Goal: Task Accomplishment & Management: Manage account settings

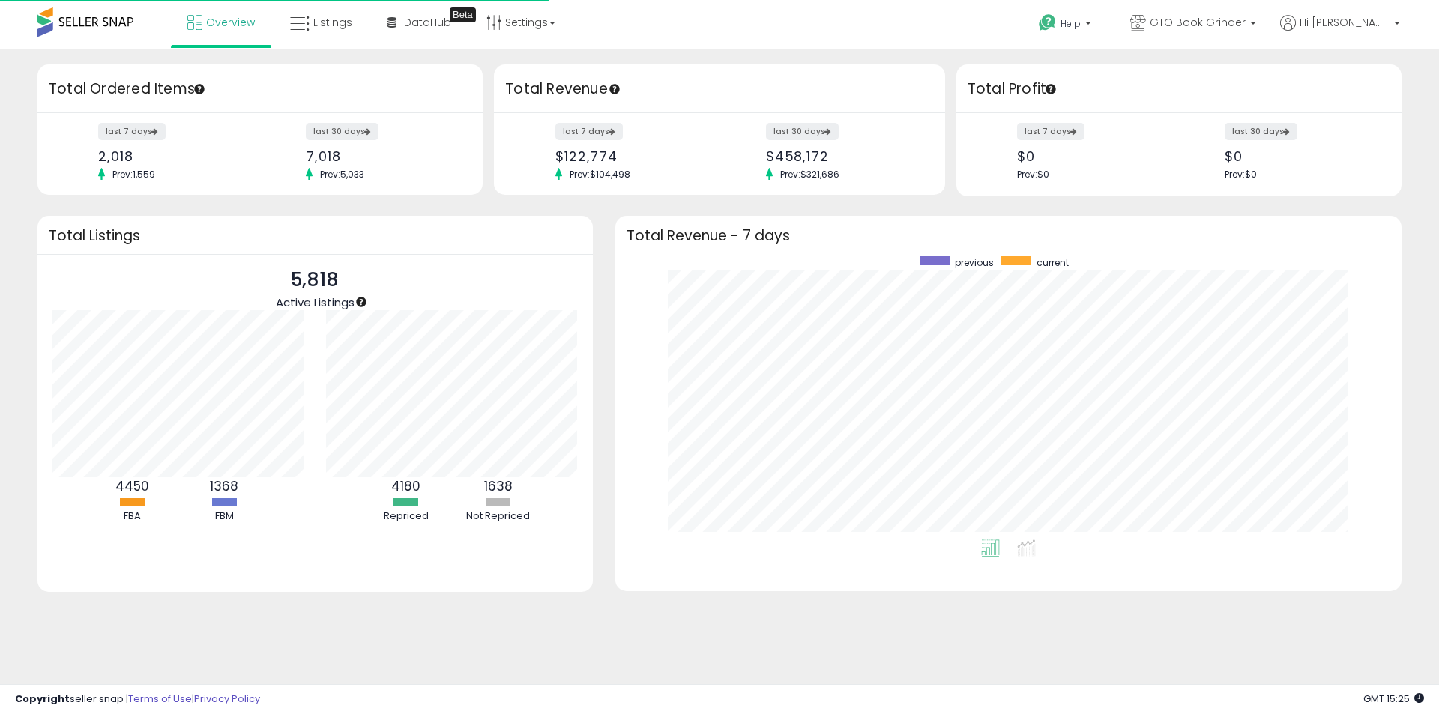
scroll to position [283, 756]
click at [337, 18] on span "Listings" at bounding box center [332, 22] width 39 height 15
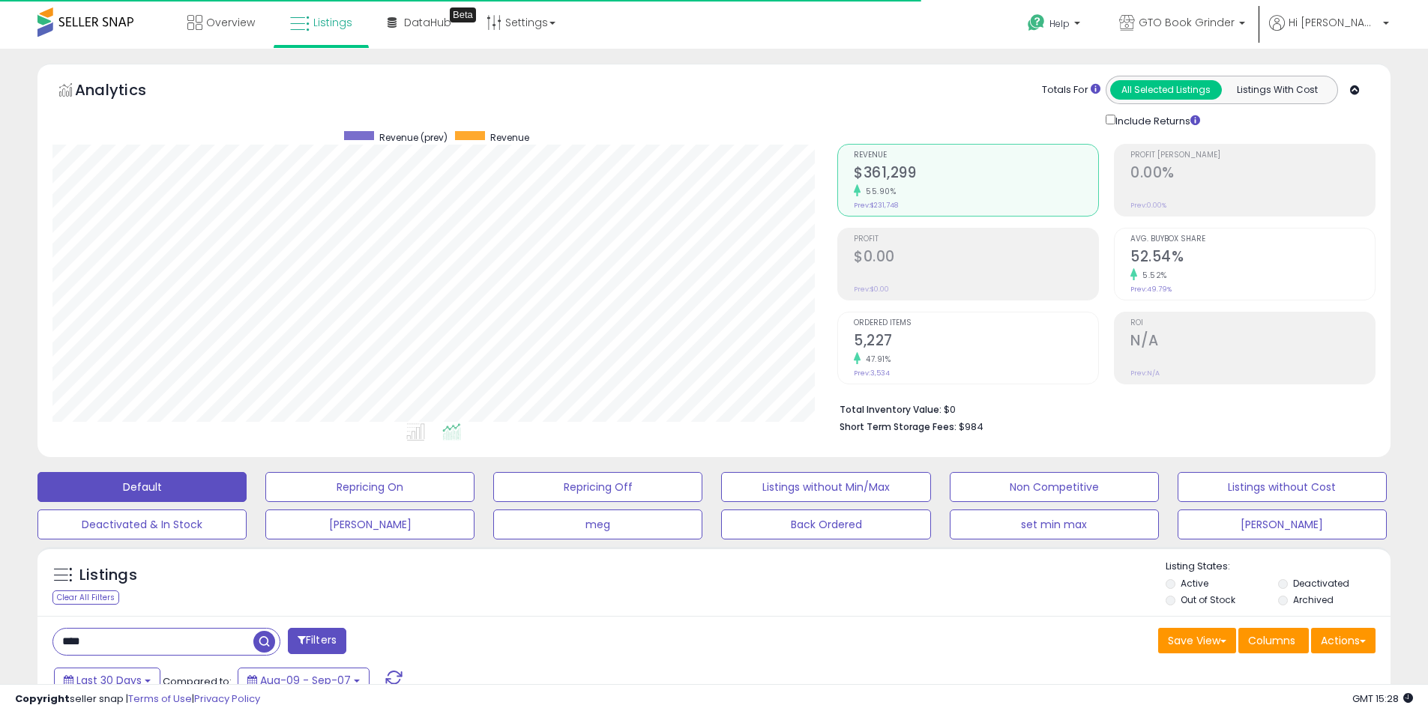
scroll to position [307, 785]
click at [1297, 585] on label "Deactivated" at bounding box center [1321, 583] width 56 height 13
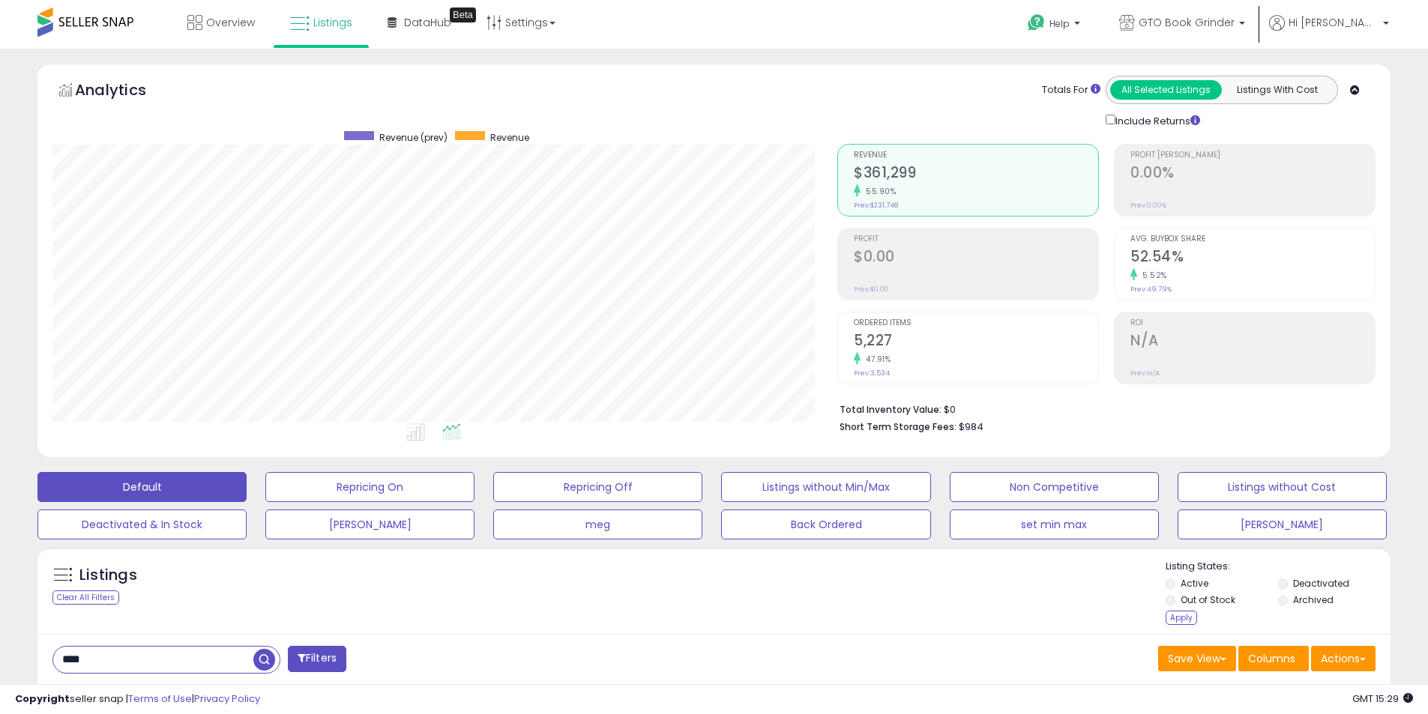
click at [1295, 603] on label "Archived" at bounding box center [1313, 600] width 40 height 13
click at [1181, 616] on div "Apply" at bounding box center [1181, 618] width 31 height 14
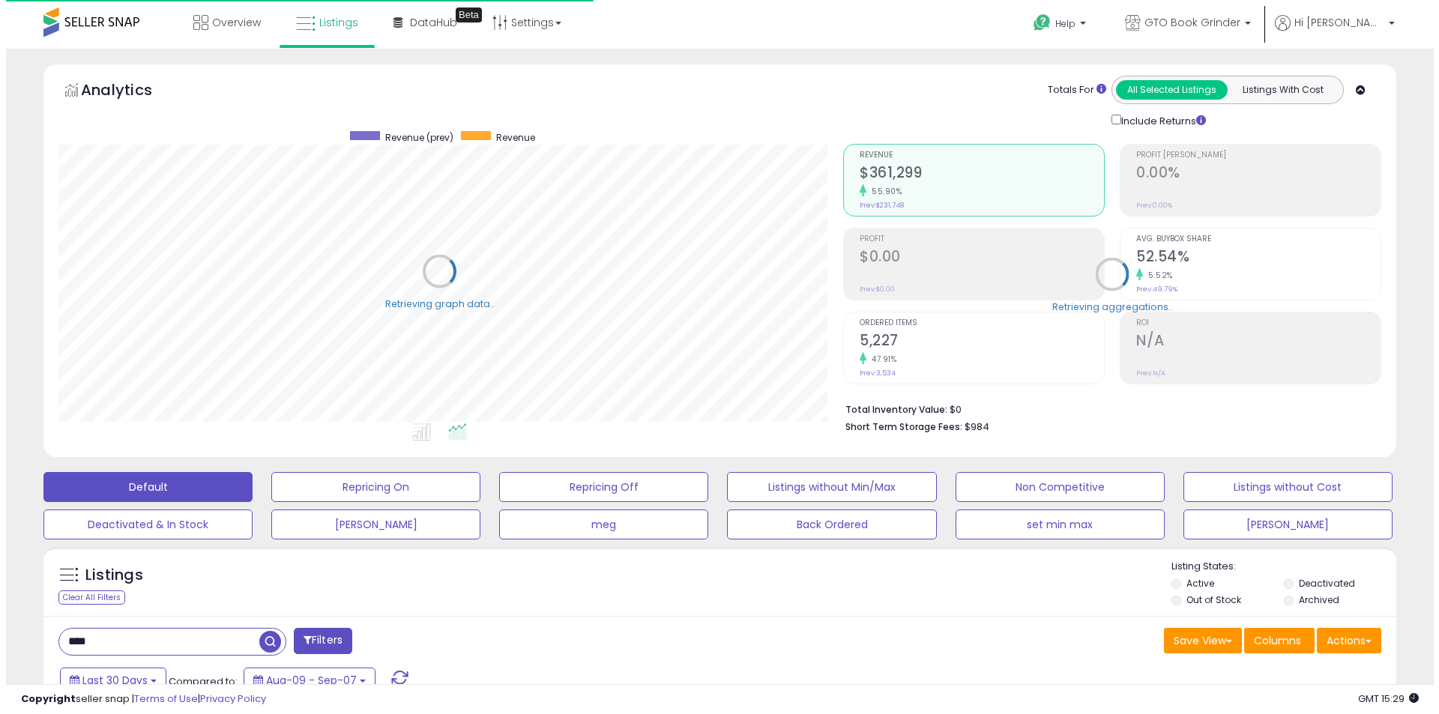
scroll to position [749321, 748843]
click at [920, 349] on div "Retrieving aggregations.." at bounding box center [1106, 285] width 561 height 313
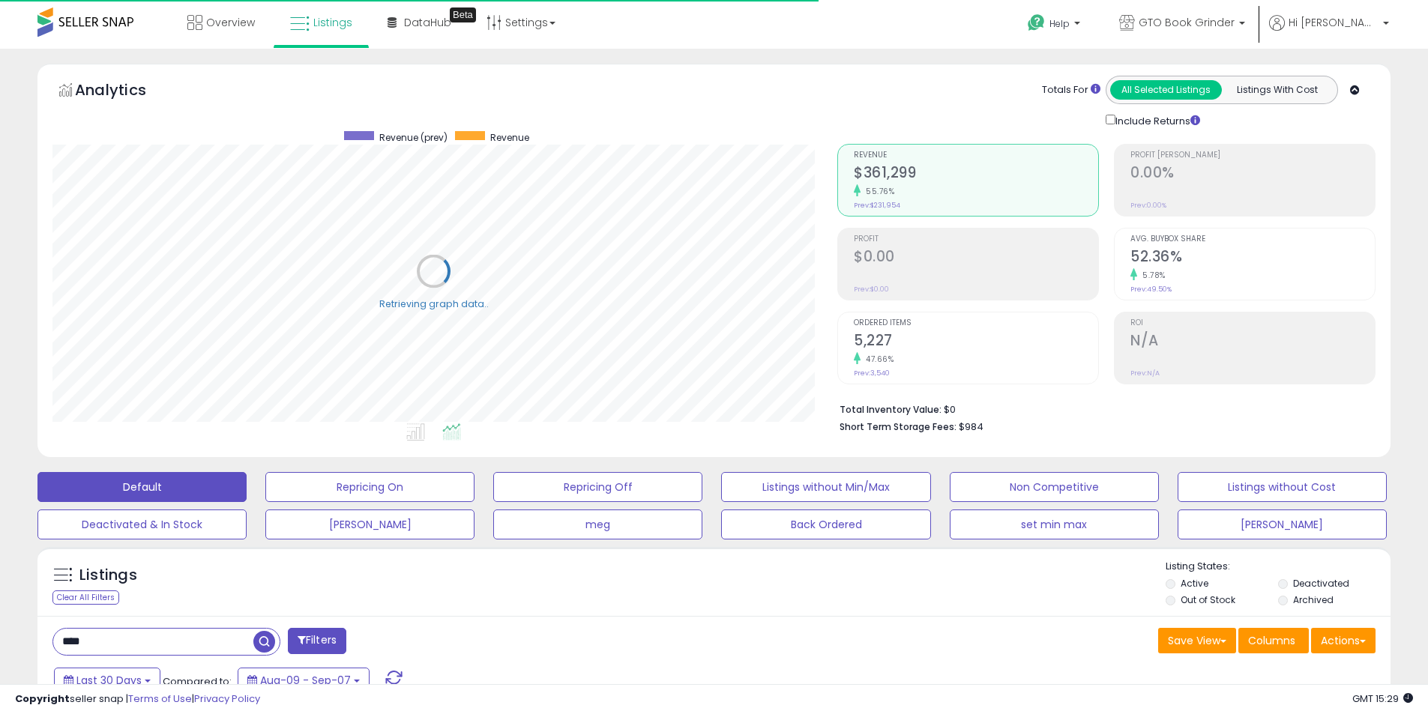
click at [919, 338] on h2 "5,227" at bounding box center [976, 342] width 244 height 20
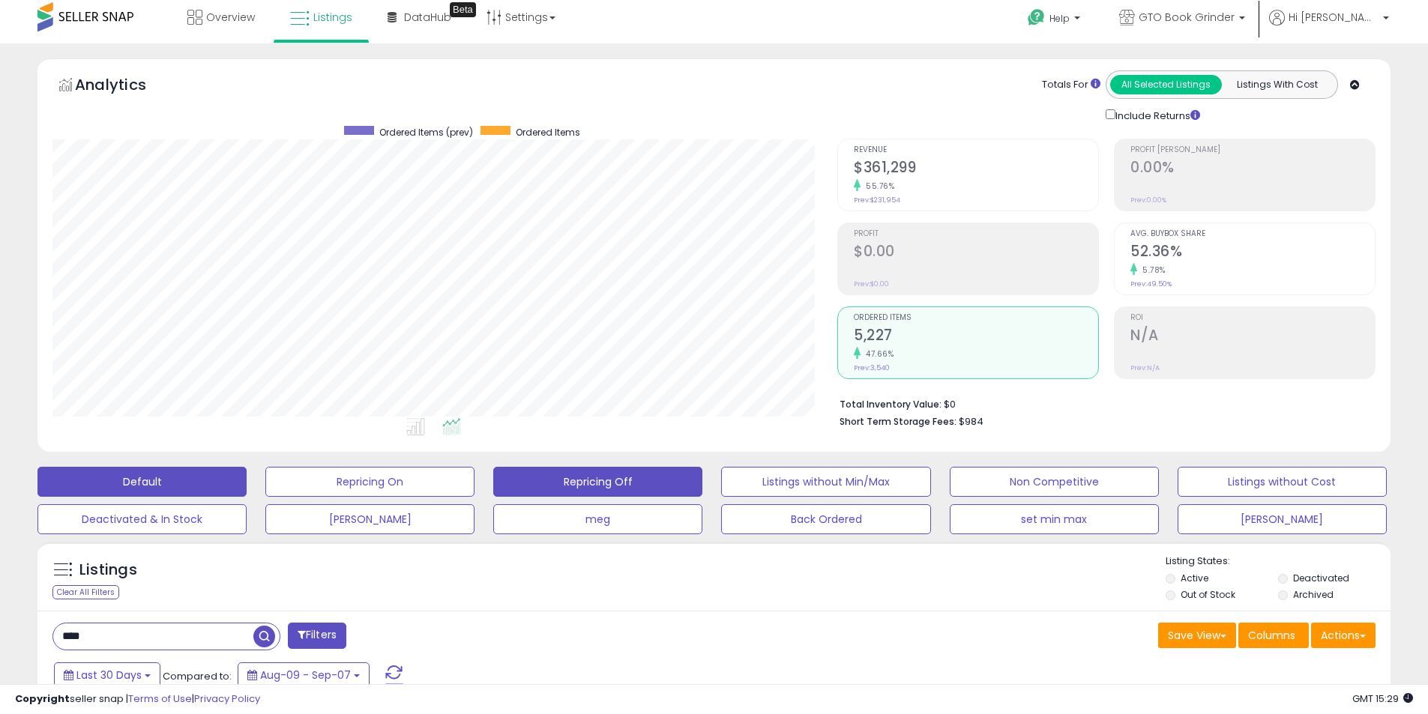
scroll to position [0, 0]
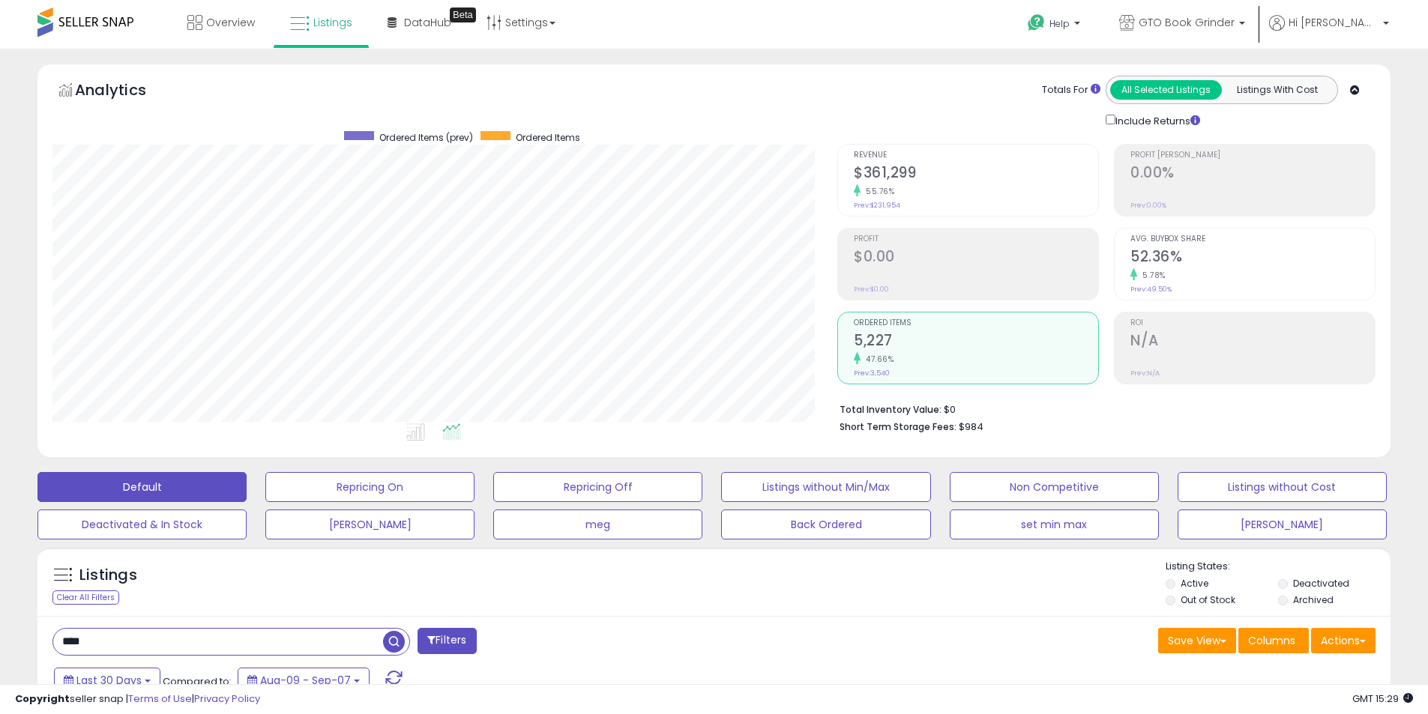
drag, startPoint x: 0, startPoint y: 621, endPoint x: 0, endPoint y: 586, distance: 35.2
type input "**********"
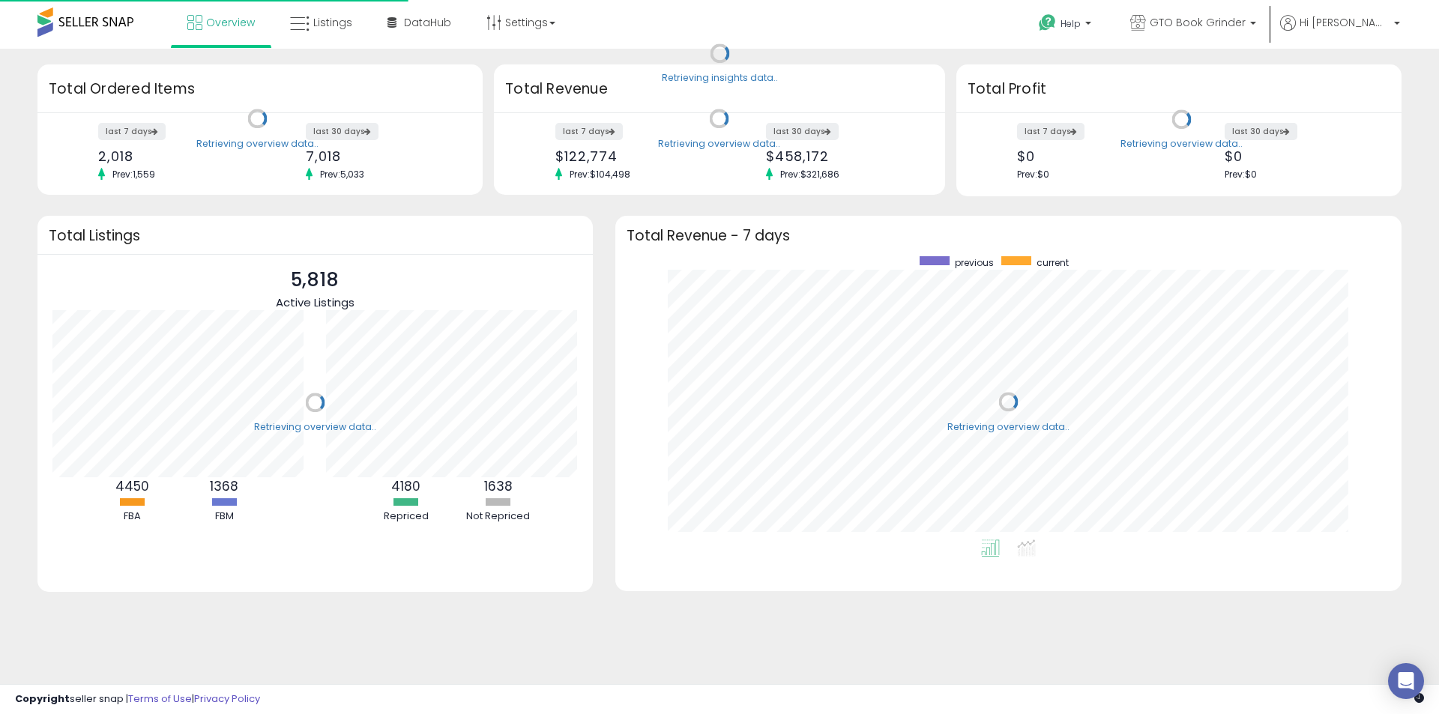
scroll to position [283, 756]
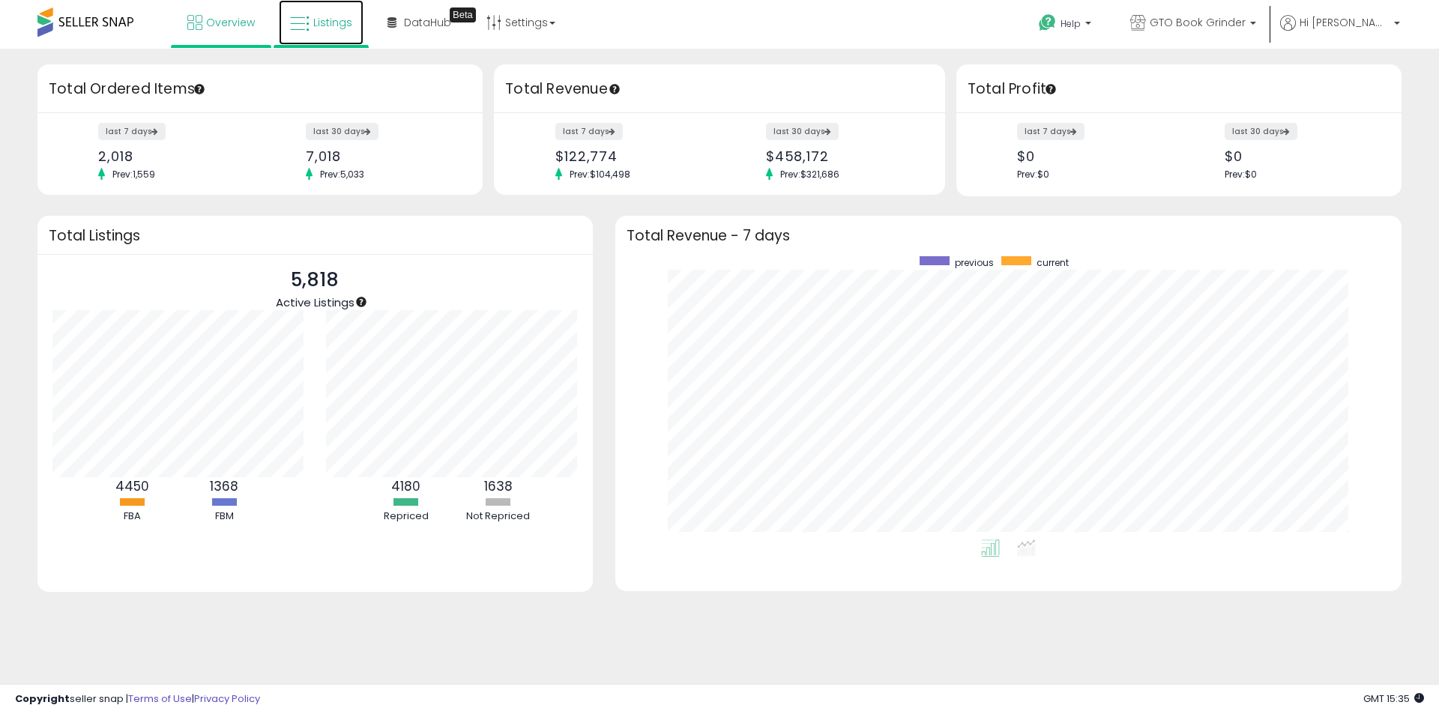
click at [325, 19] on span "Listings" at bounding box center [332, 22] width 39 height 15
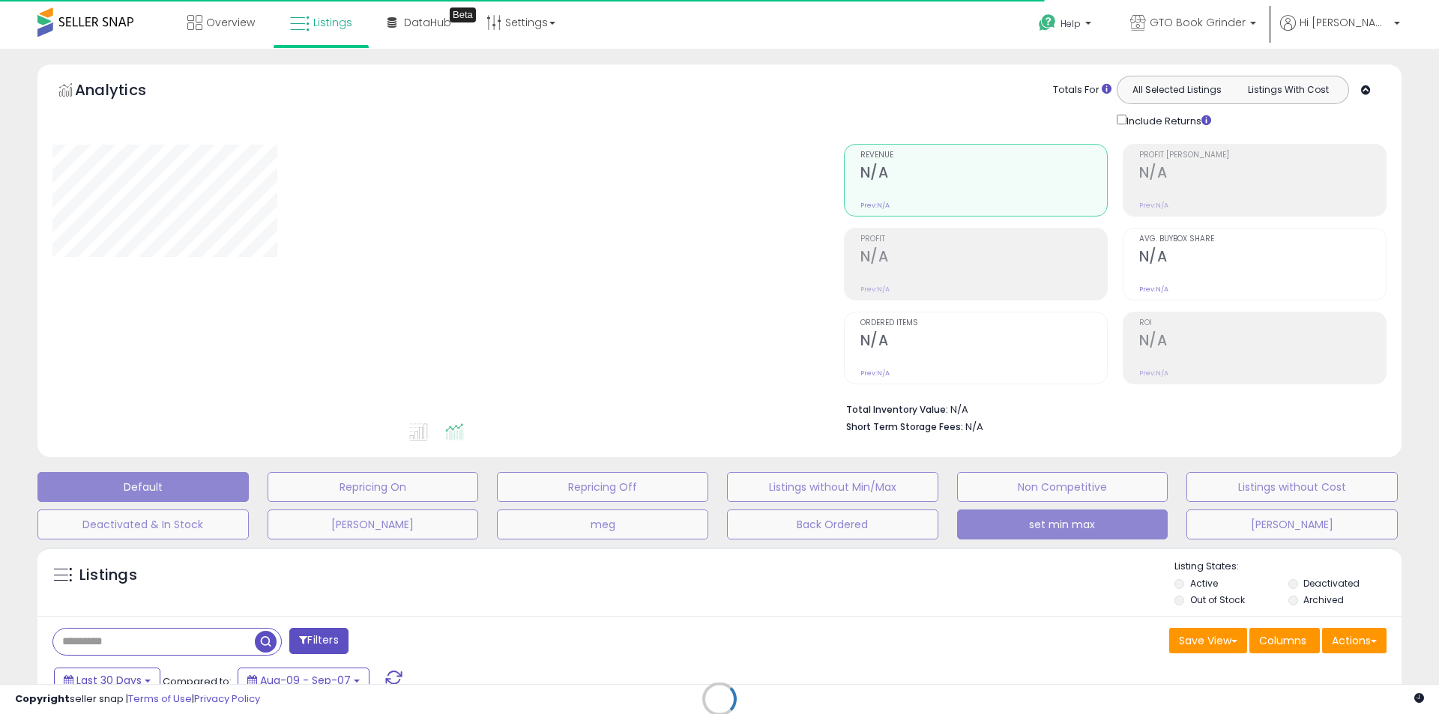
type input "****"
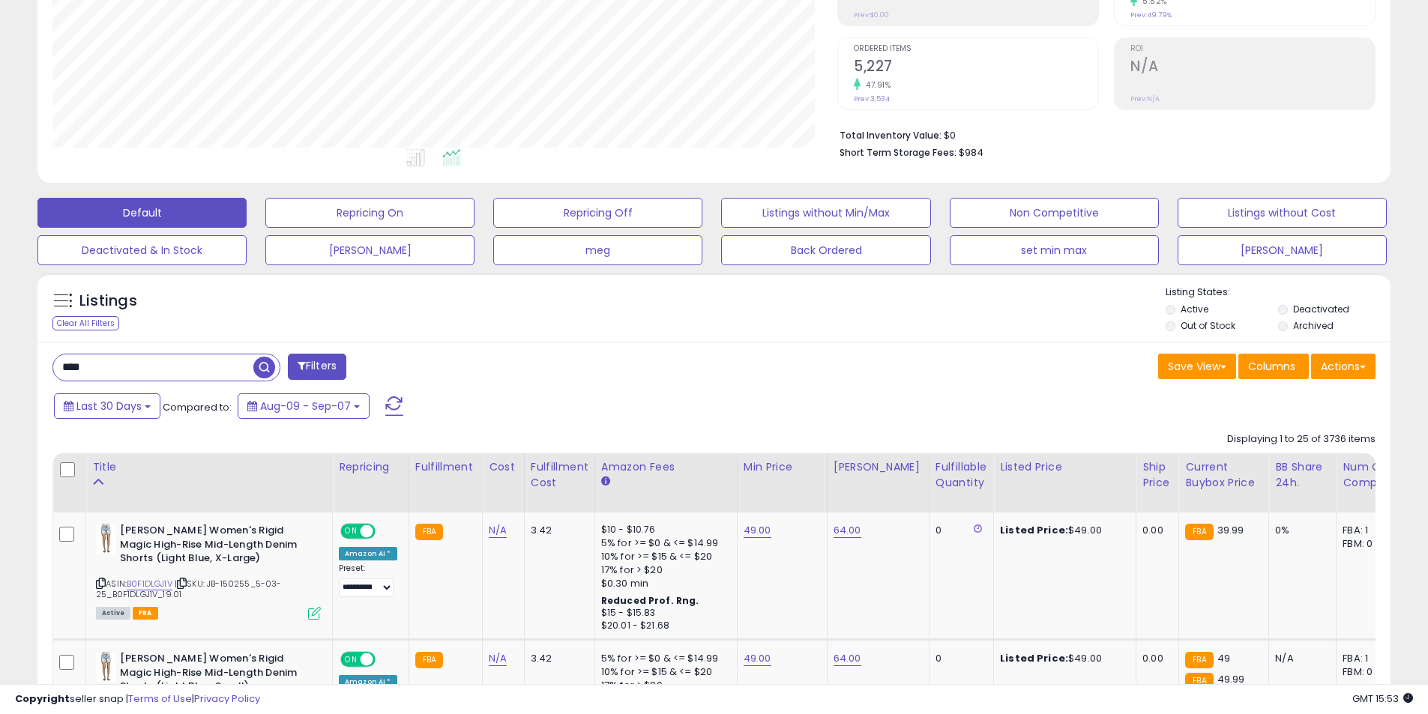
scroll to position [375, 0]
